Goal: Find specific page/section: Find specific page/section

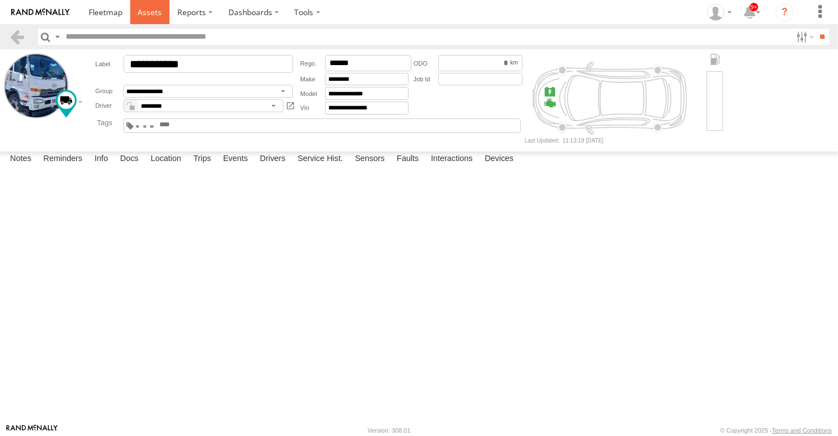
click at [152, 11] on span at bounding box center [150, 12] width 24 height 11
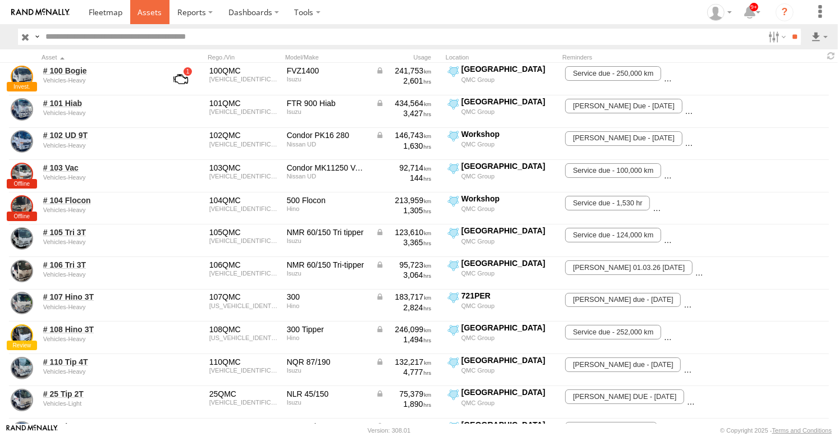
click at [153, 8] on span at bounding box center [150, 12] width 24 height 11
